Goal: Communication & Community: Answer question/provide support

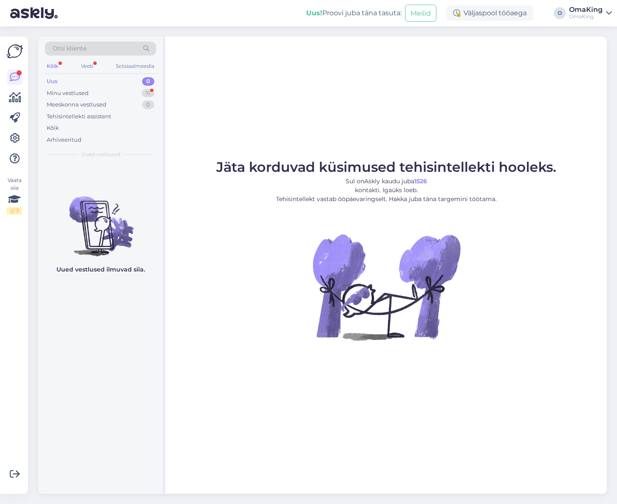
click at [49, 82] on font "Uus" at bounding box center [52, 81] width 11 height 7
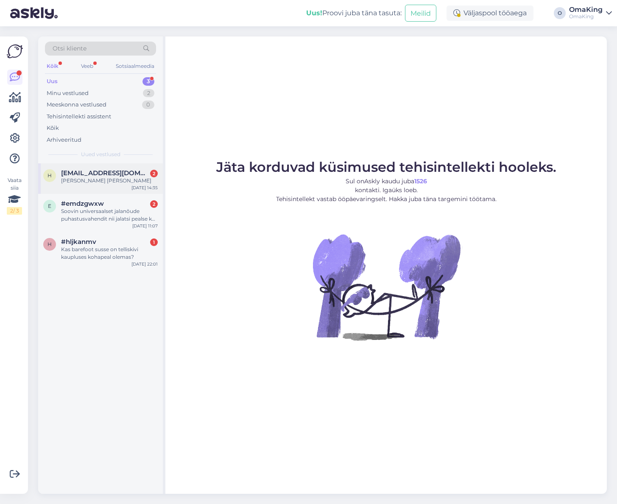
click at [93, 168] on div "h [EMAIL_ADDRESS][DOMAIN_NAME] 2 [PERSON_NAME] [PERSON_NAME] [DATE] 14:35" at bounding box center [100, 178] width 125 height 31
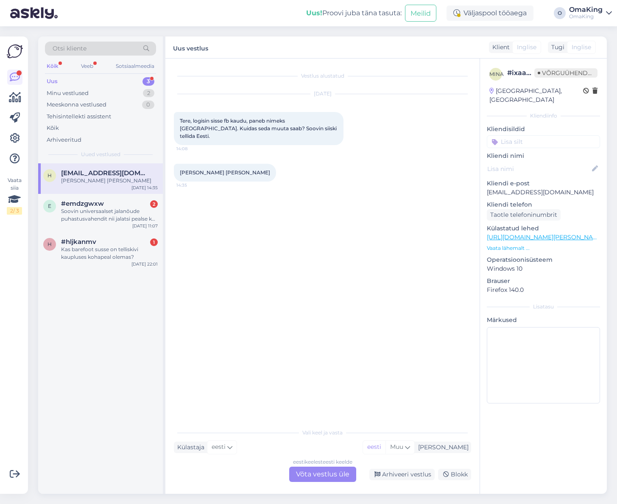
click at [307, 468] on div "eesti keelest eesti keelde Võta vestlus üle" at bounding box center [322, 473] width 67 height 15
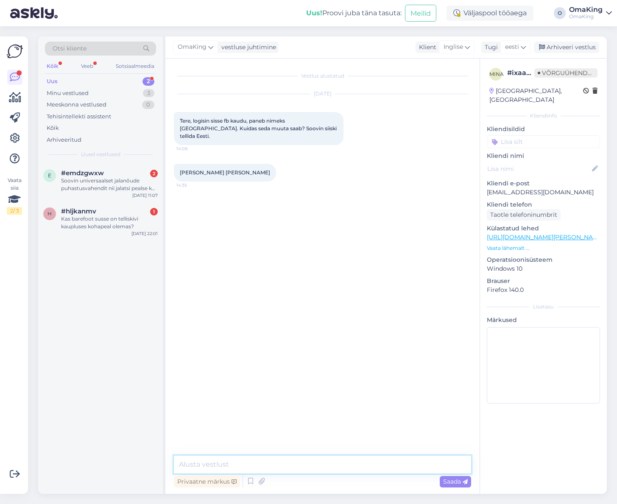
click at [219, 460] on textarea at bounding box center [322, 464] width 297 height 18
type textarea "Tere, väga hea et korda saite."
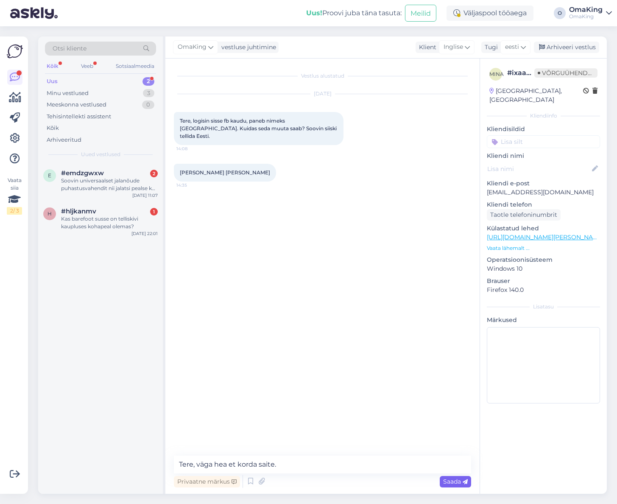
click at [453, 479] on font "Saada" at bounding box center [452, 482] width 18 height 8
click at [92, 179] on font "Soovin universaalset jalanõude puhastusvahendit nii jalatsi pealse kui ka sisem…" at bounding box center [108, 191] width 95 height 29
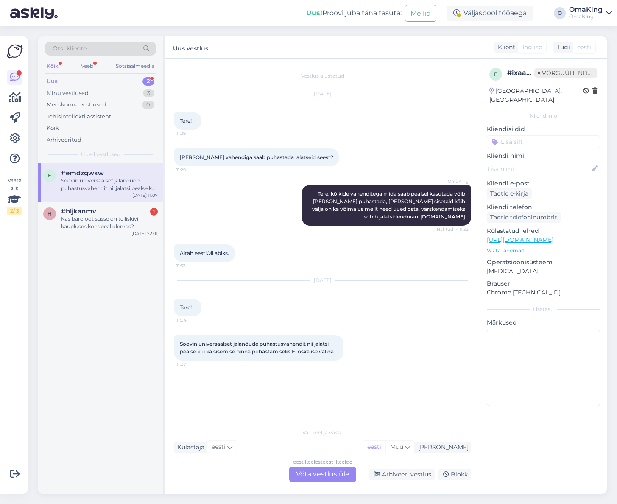
click at [301, 472] on font "Võta vestlus üle" at bounding box center [322, 474] width 53 height 8
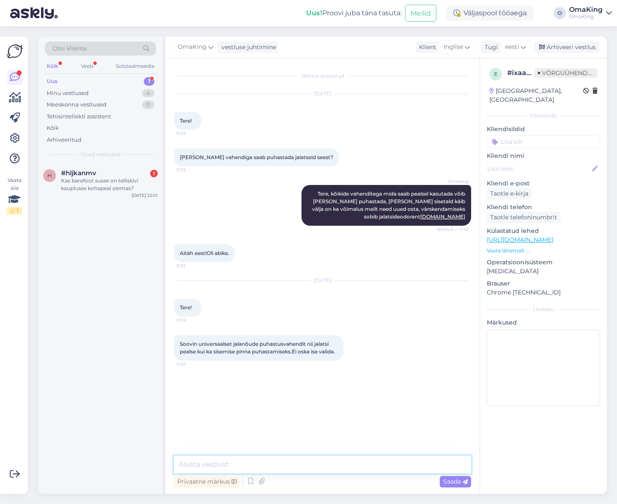
click at [197, 460] on textarea at bounding box center [322, 464] width 297 height 18
click at [186, 458] on textarea at bounding box center [322, 464] width 297 height 18
click at [182, 463] on textarea "tere, võiksin seda soovitada, universaalne [PERSON_NAME] mustusele sobiv." at bounding box center [322, 464] width 297 height 18
click at [238, 463] on textarea "Tere, võiksin seda soovitada, universaalne [PERSON_NAME] mustusele sobiv." at bounding box center [322, 464] width 297 height 18
paste textarea "[URL][DOMAIN_NAME]"
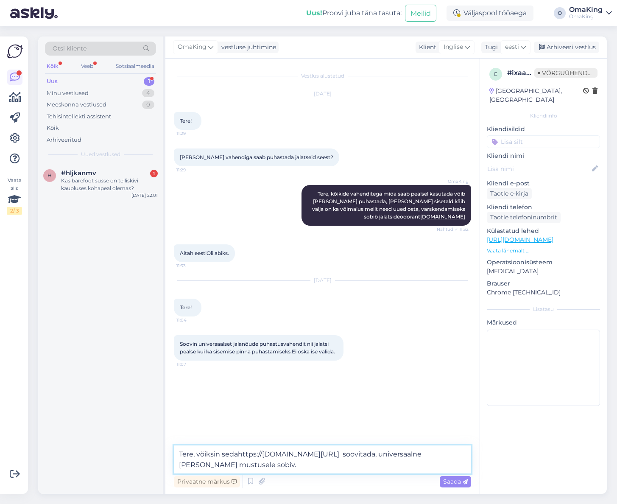
click at [237, 454] on textarea "Tere, võiksin sedahttps://[DOMAIN_NAME][URL] soovitada, universaalne [PERSON_NA…" at bounding box center [322, 459] width 297 height 28
click at [355, 463] on textarea "Tere, võiksin seda [URL][DOMAIN_NAME] soovitada, universaalne [PERSON_NAME] mus…" at bounding box center [322, 459] width 297 height 28
type textarea "Tere, võiksin seda [URL][DOMAIN_NAME] soovitada, universaalne [PERSON_NAME] mus…"
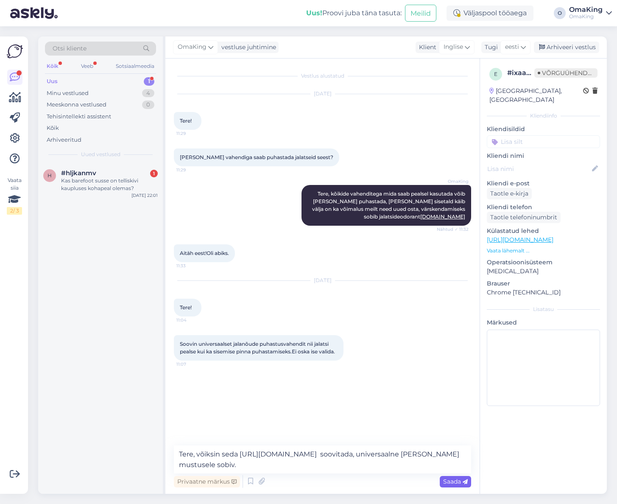
click at [444, 483] on font "Saada" at bounding box center [452, 482] width 18 height 8
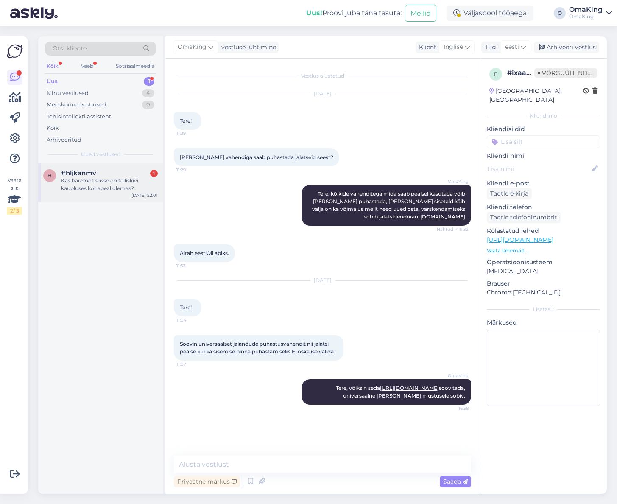
drag, startPoint x: 67, startPoint y: 174, endPoint x: 74, endPoint y: 181, distance: 9.6
click at [68, 174] on font "#hljkanmv" at bounding box center [78, 173] width 35 height 8
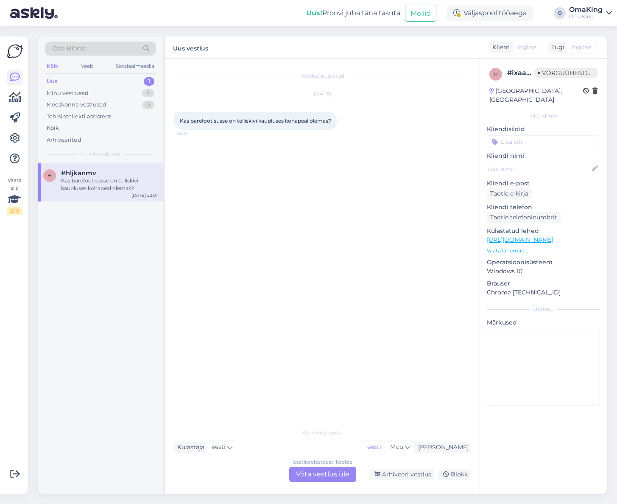
drag, startPoint x: 308, startPoint y: 475, endPoint x: 293, endPoint y: 472, distance: 14.8
click at [307, 475] on font "Võta vestlus üle" at bounding box center [322, 474] width 53 height 8
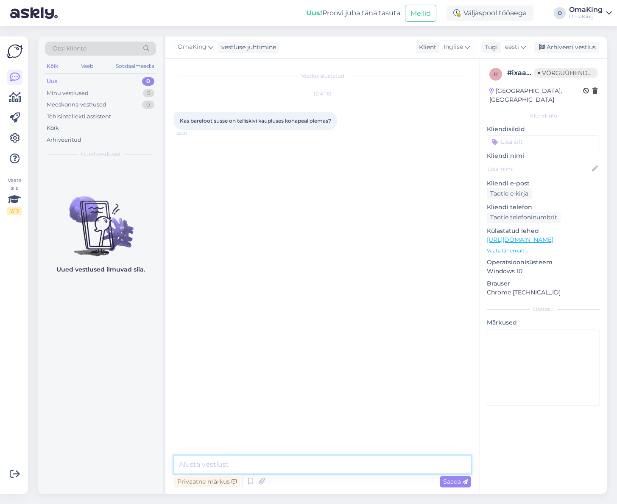
click at [223, 459] on textarea at bounding box center [322, 464] width 297 height 18
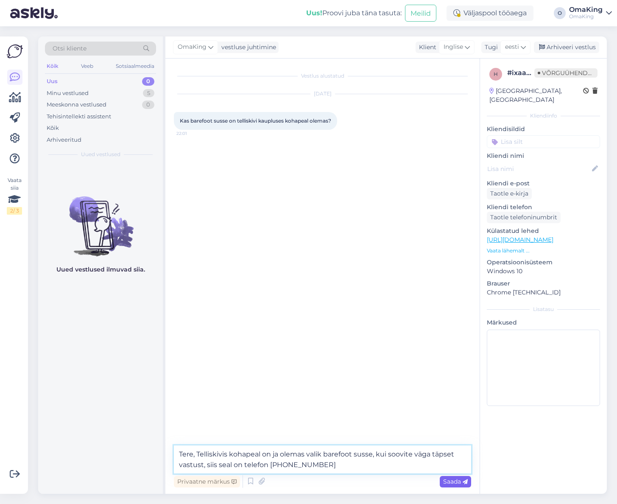
type textarea "Tere, Telliskivis kohapeal on ja olemas valik barefoot susse, kui soovite väga …"
click at [456, 480] on font "Saada" at bounding box center [452, 482] width 18 height 8
